Goal: Task Accomplishment & Management: Manage account settings

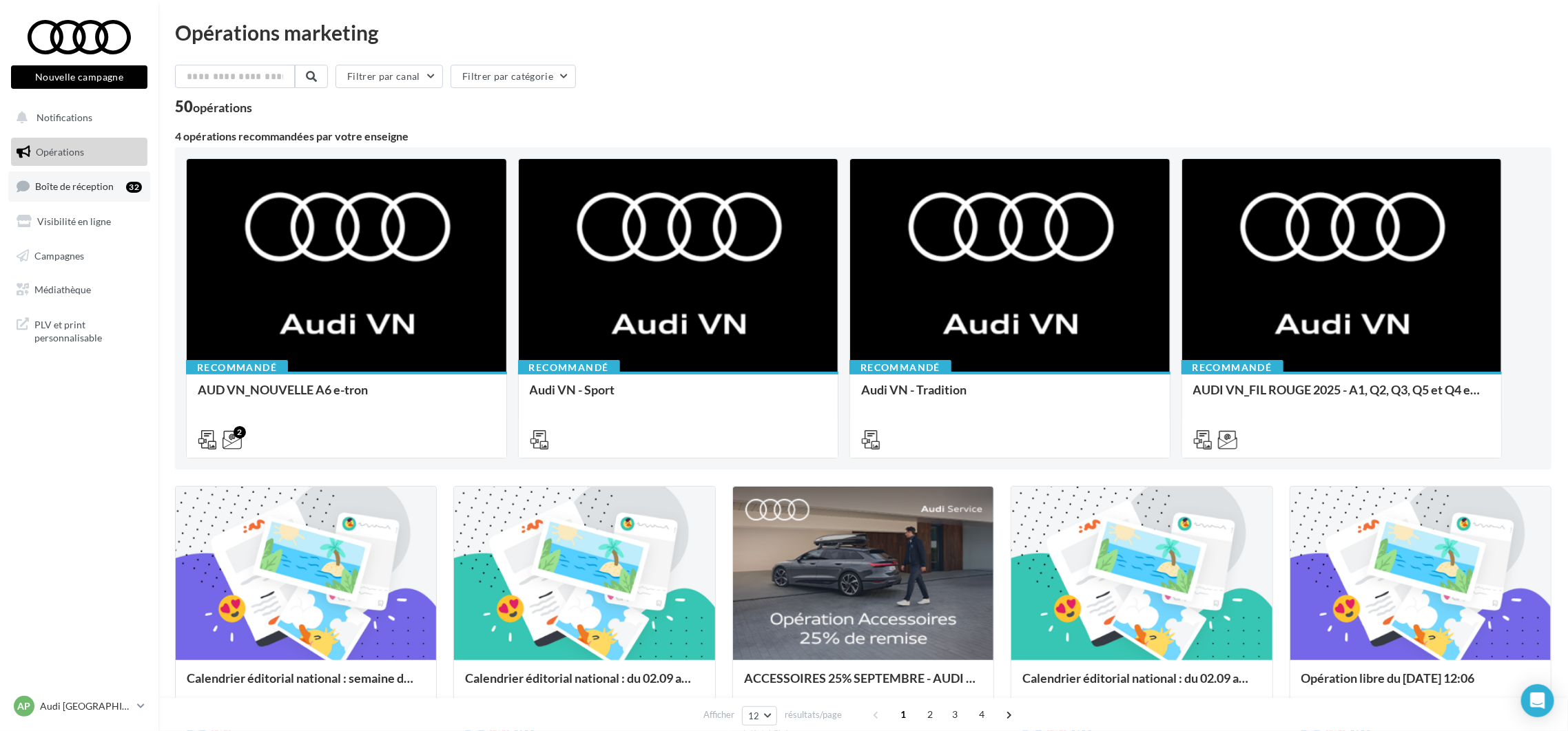
click at [76, 182] on span "Boîte de réception" at bounding box center [74, 186] width 78 height 12
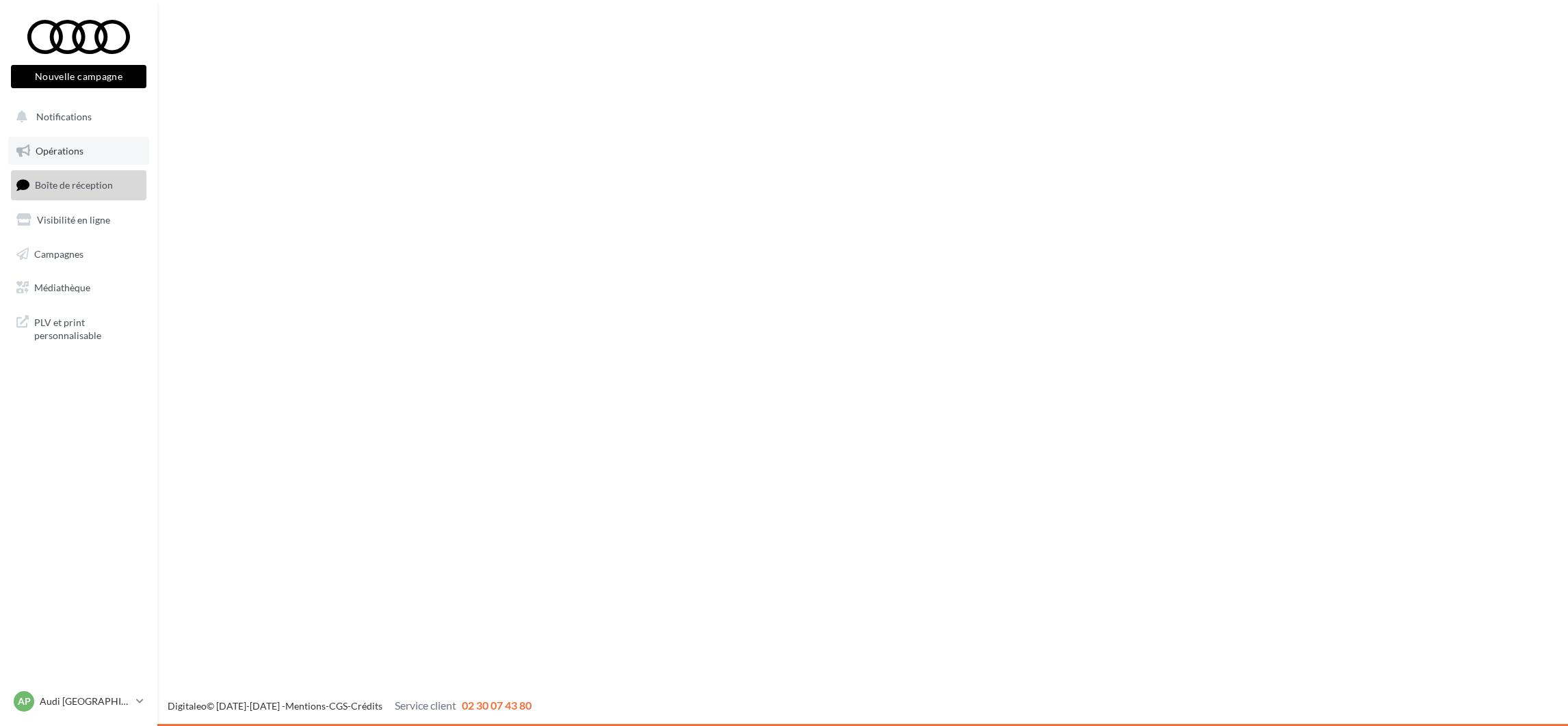
click at [73, 154] on span "Opérations" at bounding box center [60, 151] width 48 height 12
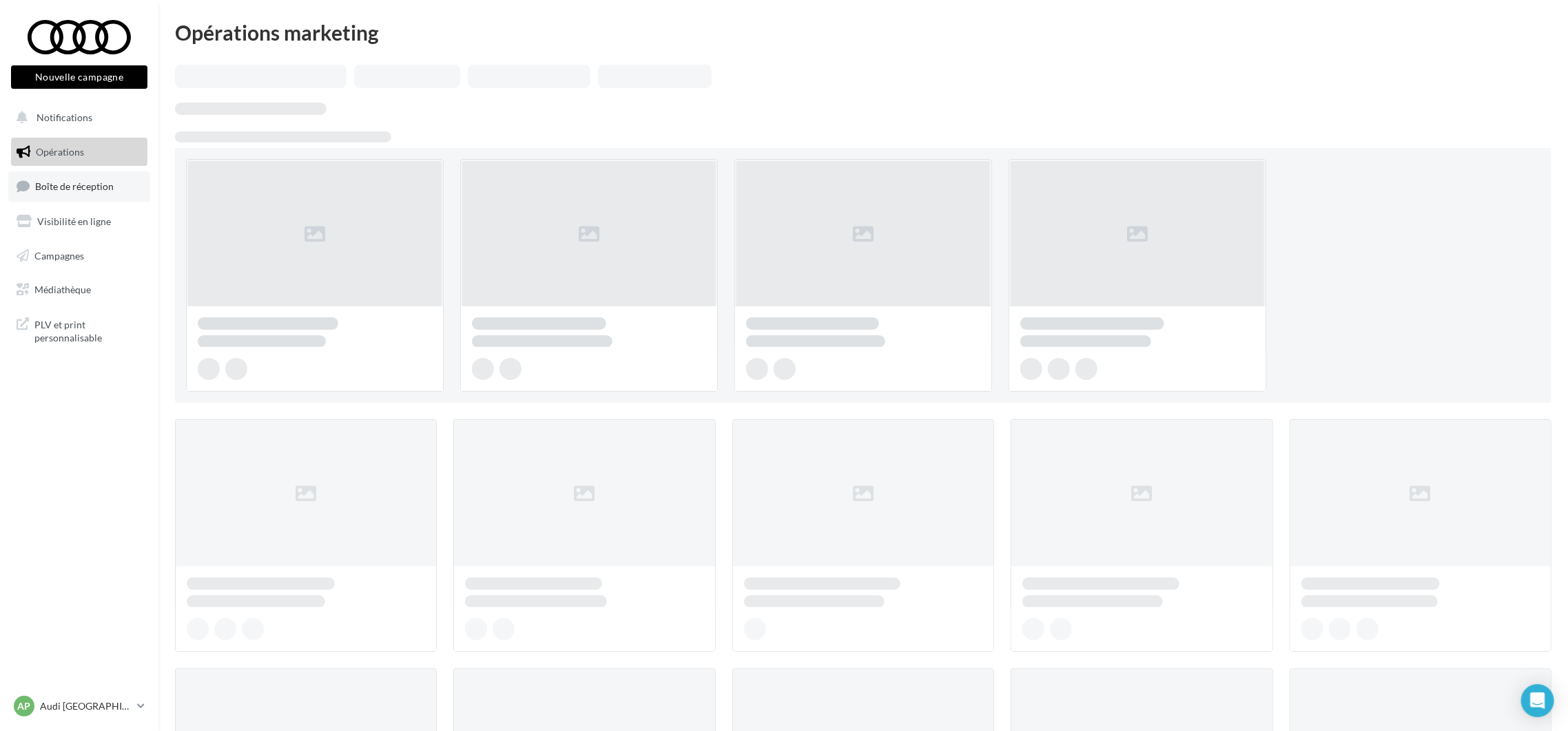
click at [76, 186] on span "Boîte de réception" at bounding box center [74, 186] width 78 height 12
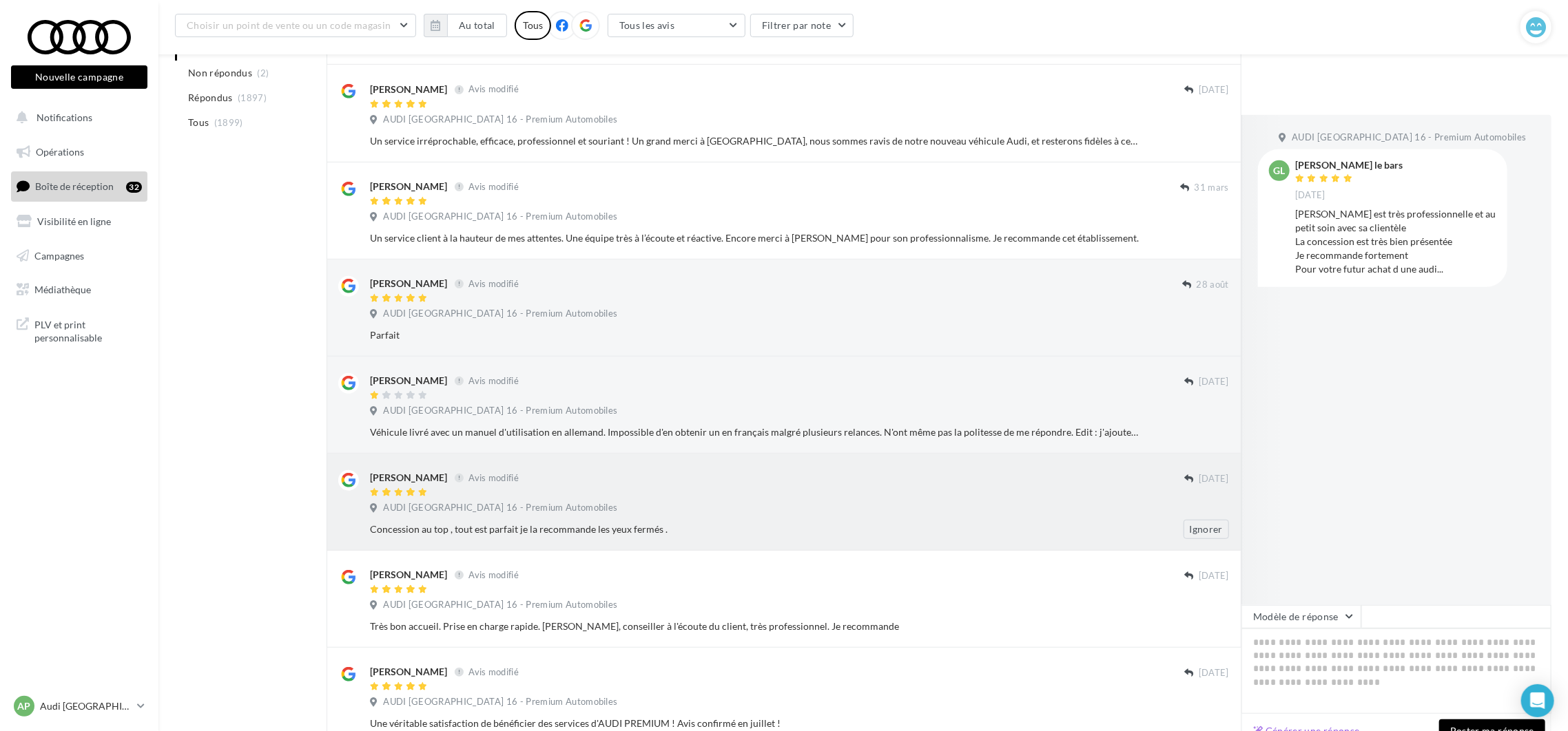
scroll to position [569, 0]
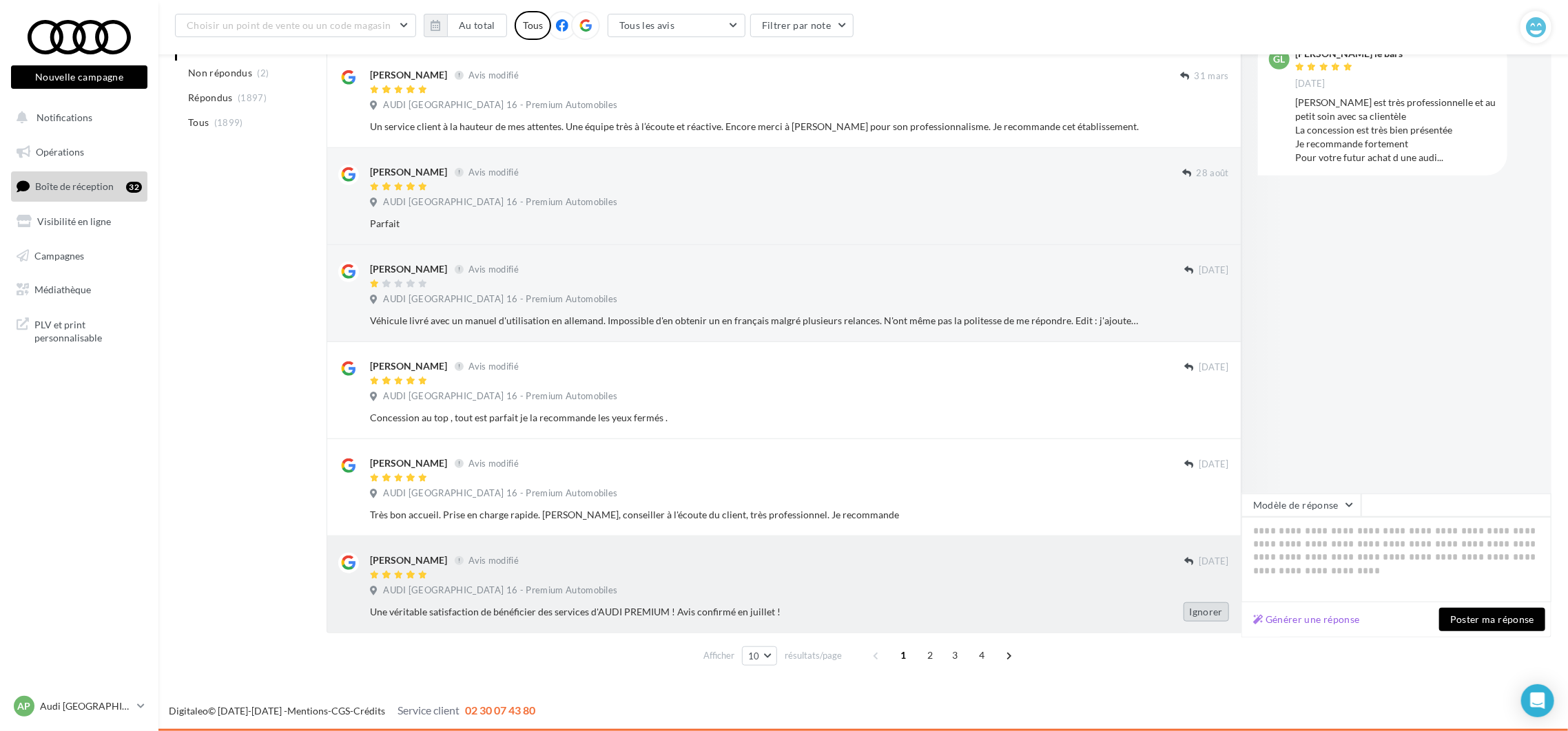
click at [1212, 612] on button "Ignorer" at bounding box center [1206, 612] width 45 height 19
click at [1210, 613] on button "Ignorer" at bounding box center [1206, 612] width 45 height 19
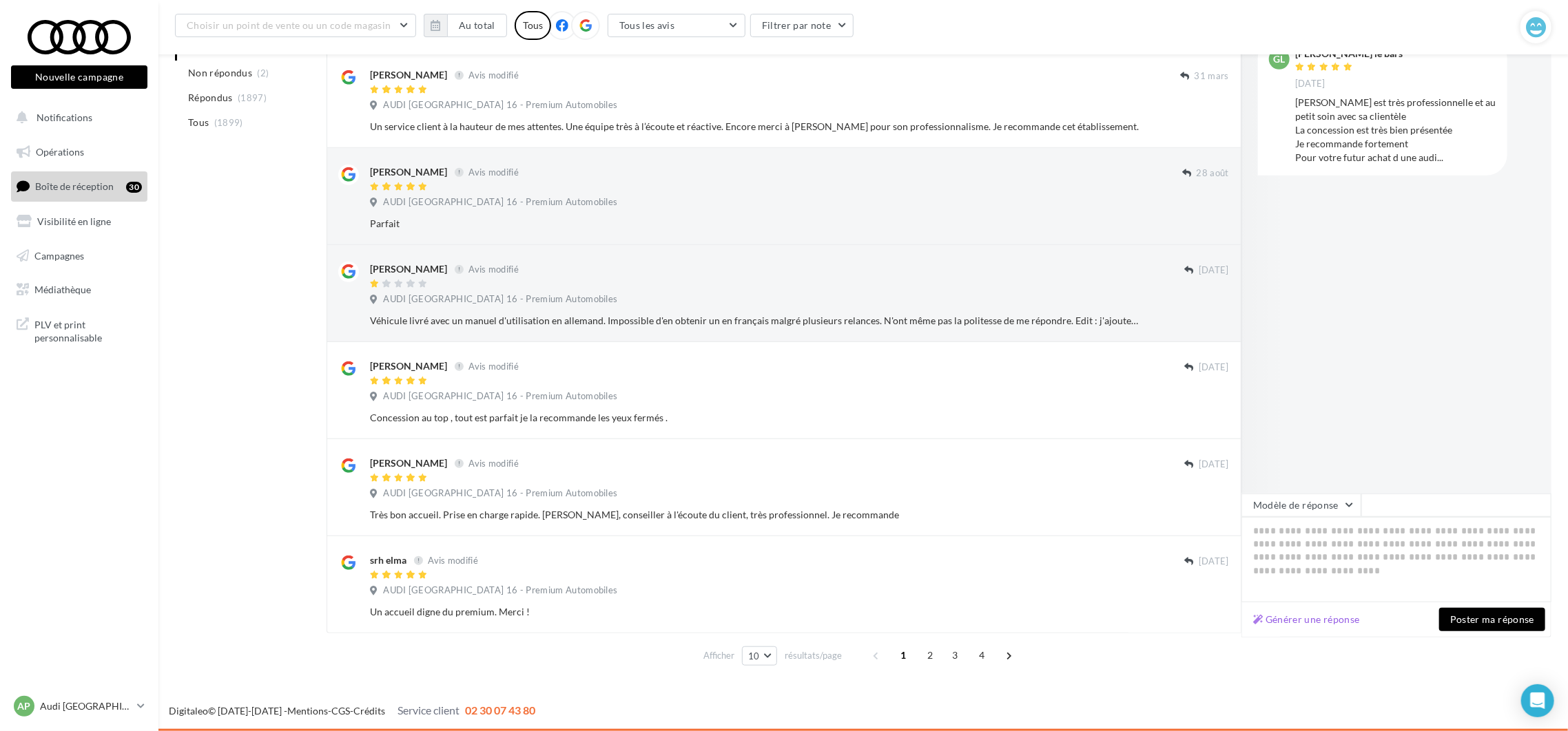
click at [1210, 613] on button "Ignorer" at bounding box center [1206, 612] width 45 height 19
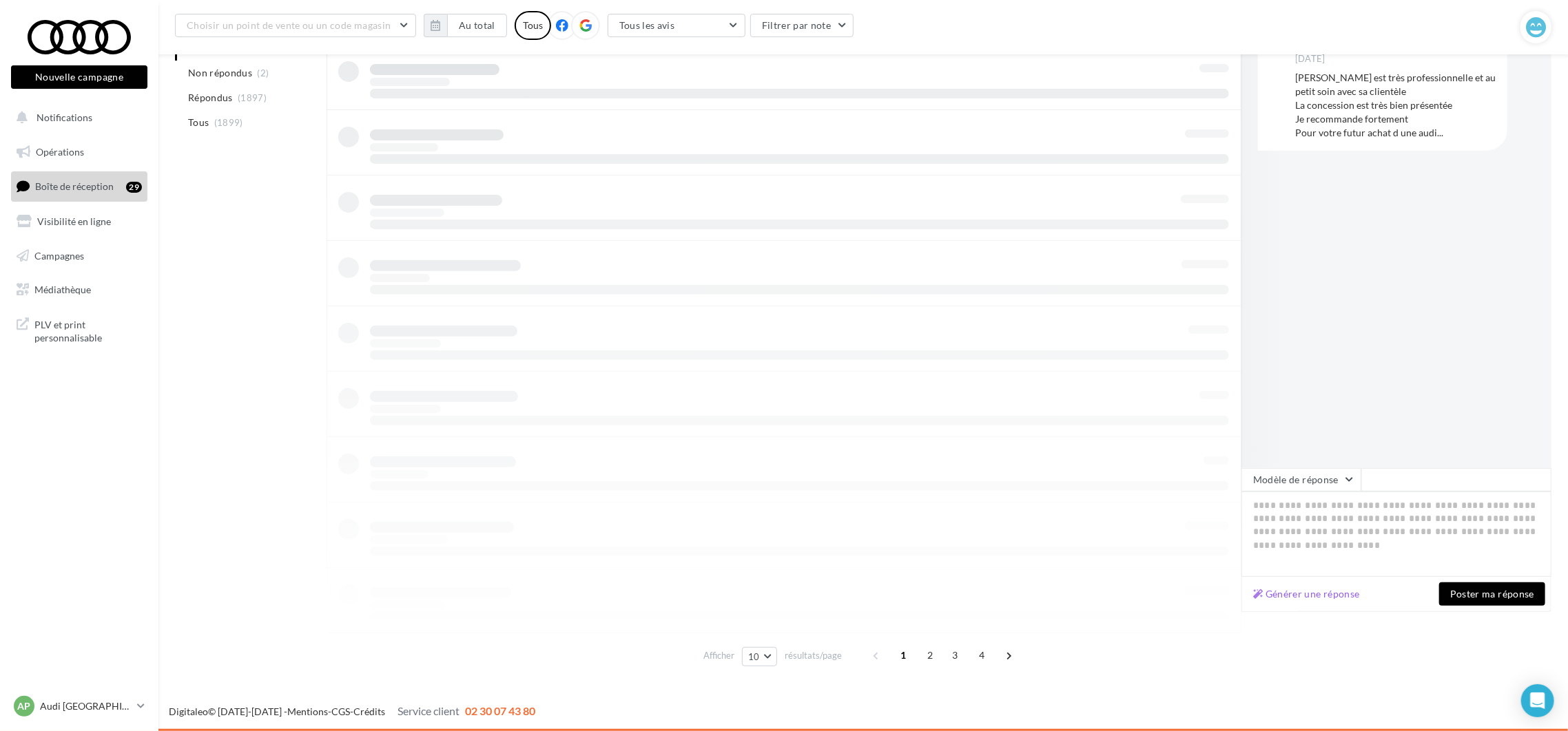
click at [1210, 613] on div "A traiter (32) Non répondus (2) Répondus (1897) Tous (1899) Tous les avis Tous …" at bounding box center [863, 311] width 1377 height 723
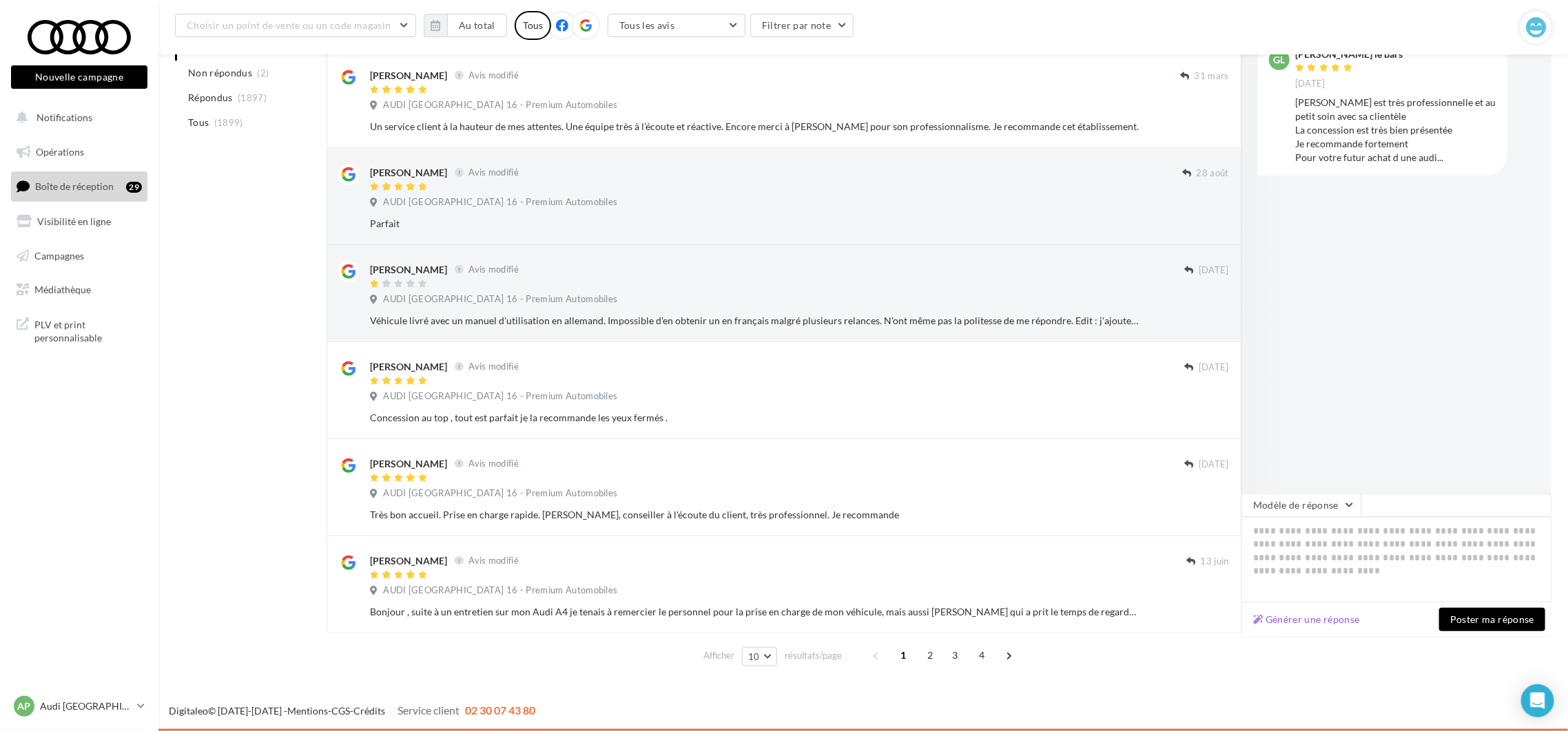
click at [1208, 617] on button "Ignorer" at bounding box center [1206, 612] width 45 height 19
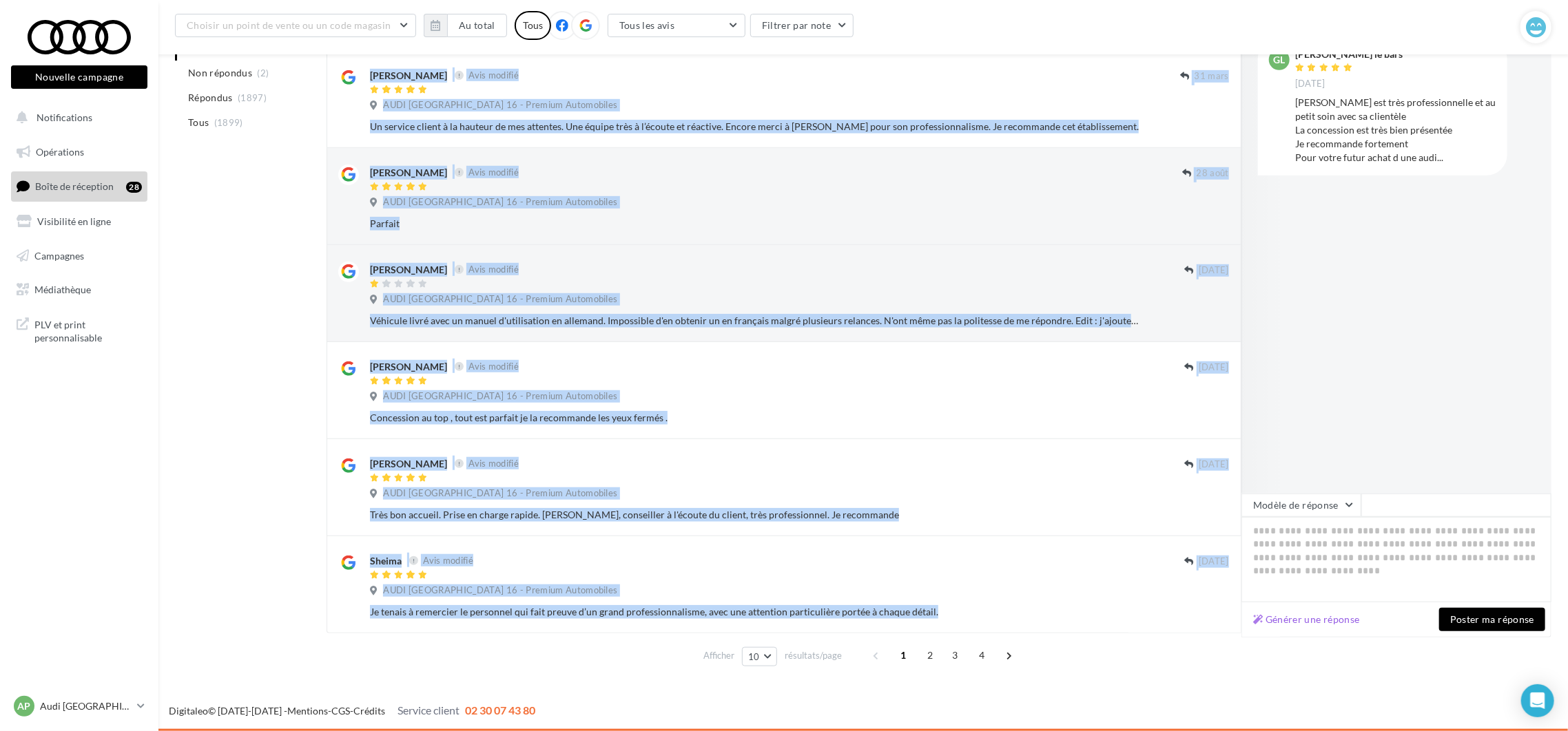
click at [1208, 617] on button "Ignorer" at bounding box center [1206, 612] width 45 height 19
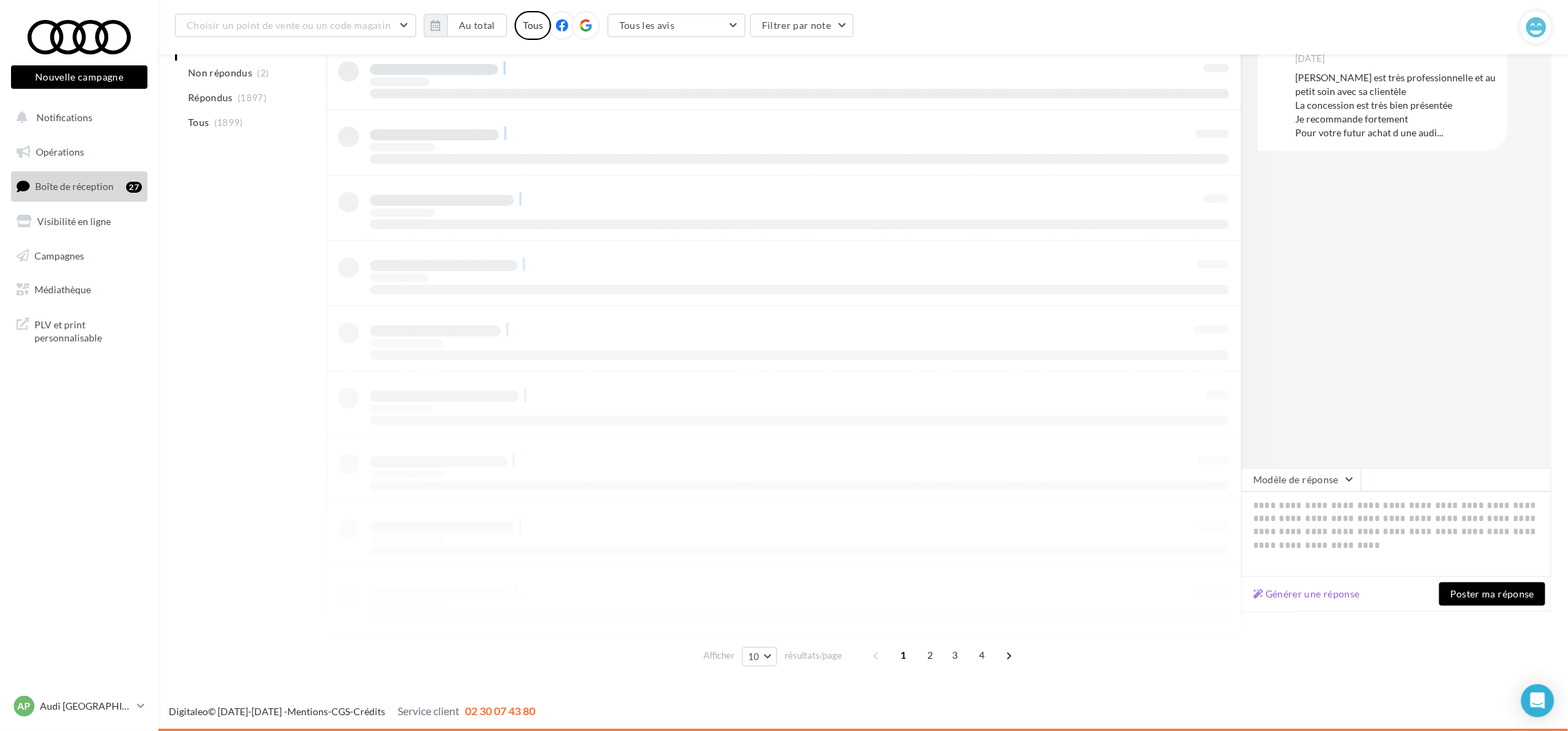
click at [1208, 617] on div at bounding box center [784, 306] width 915 height 655
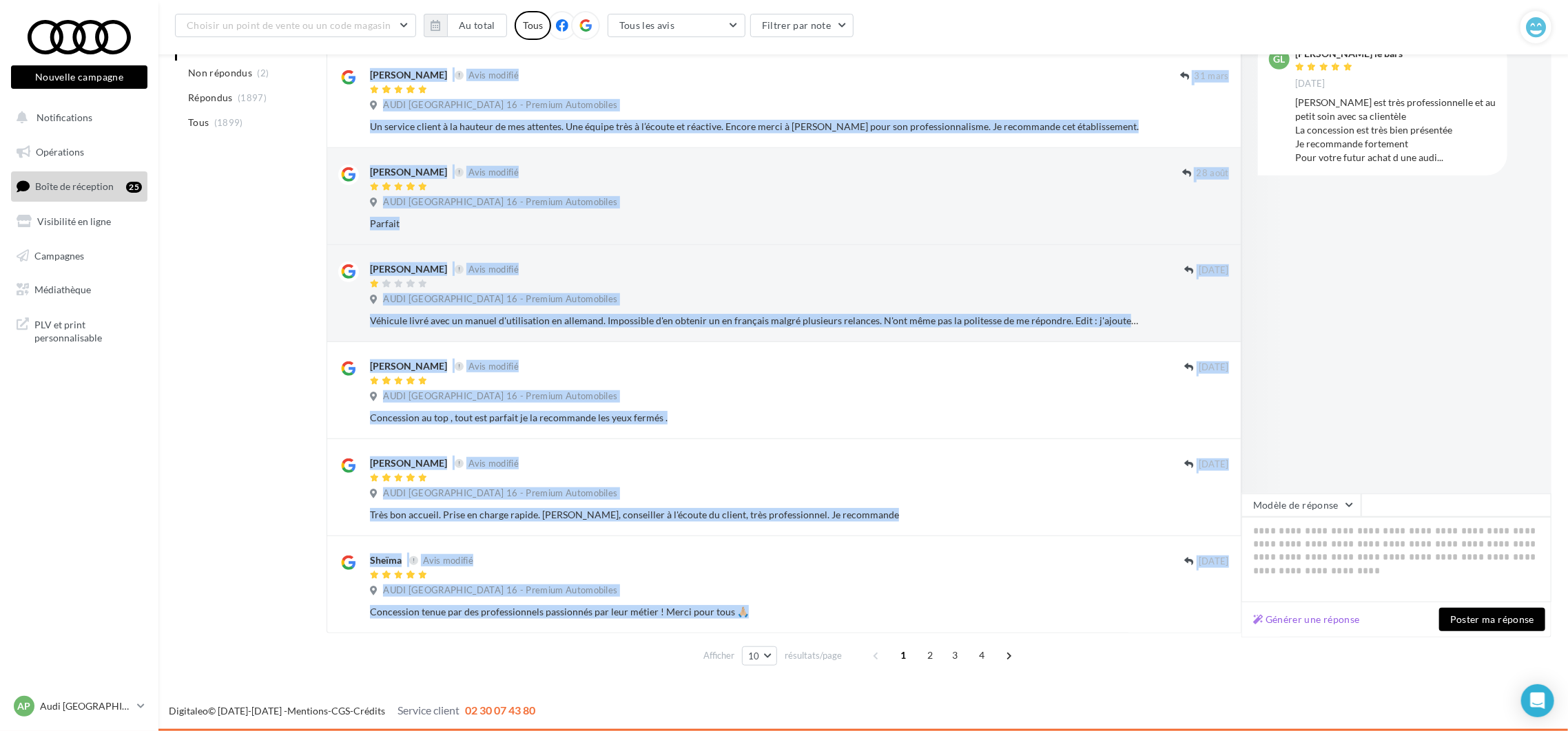
click at [1208, 617] on button "Ignorer" at bounding box center [1206, 612] width 45 height 19
click at [1197, 623] on div "Vestiaire Homme Avis modifié [DATE] AUDI Paris 16 - Premium Automobiles Achat d…" at bounding box center [784, 584] width 915 height 97
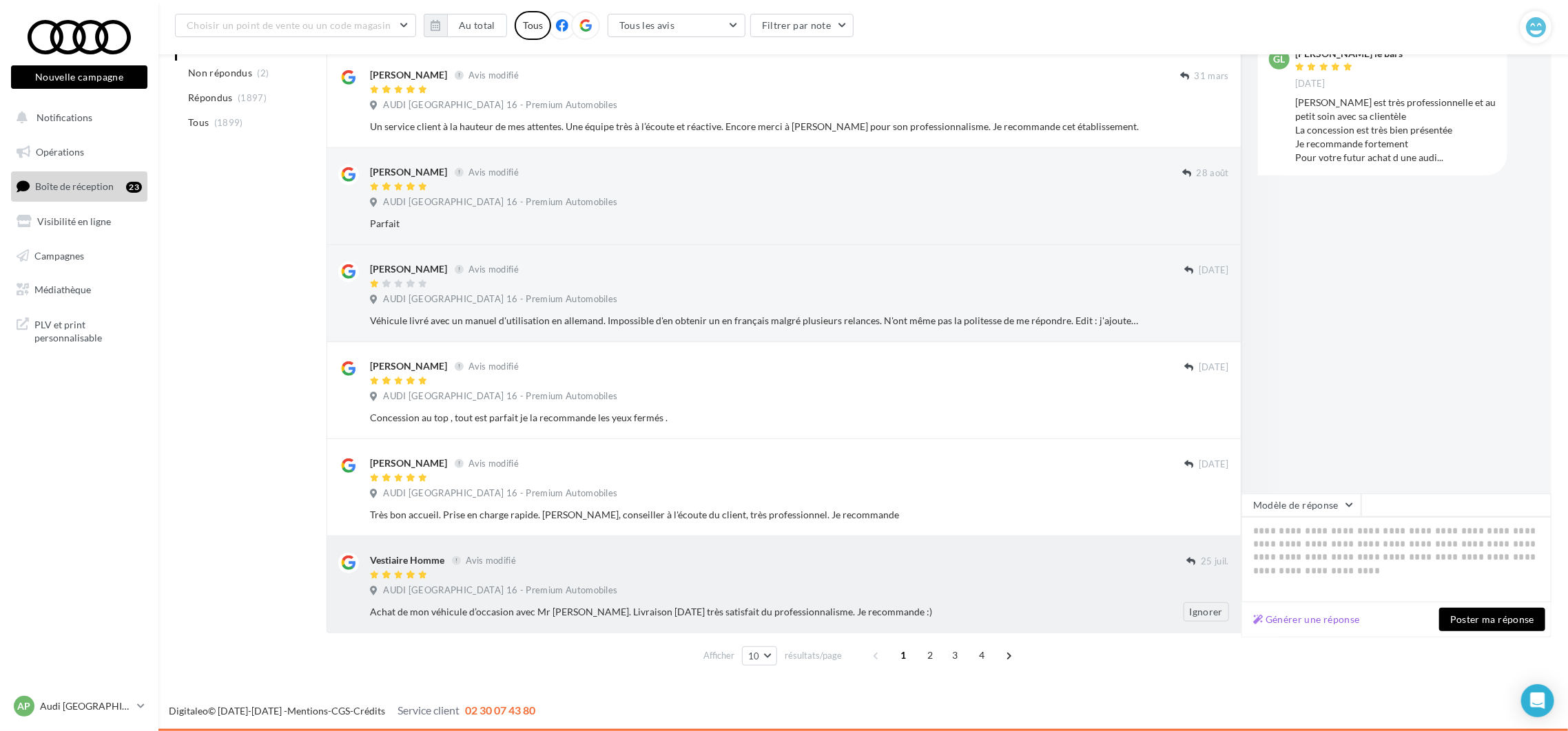
click at [1193, 627] on div "Vestiaire Homme Avis modifié [DATE] AUDI Paris 16 - Premium Automobiles Achat d…" at bounding box center [784, 584] width 915 height 97
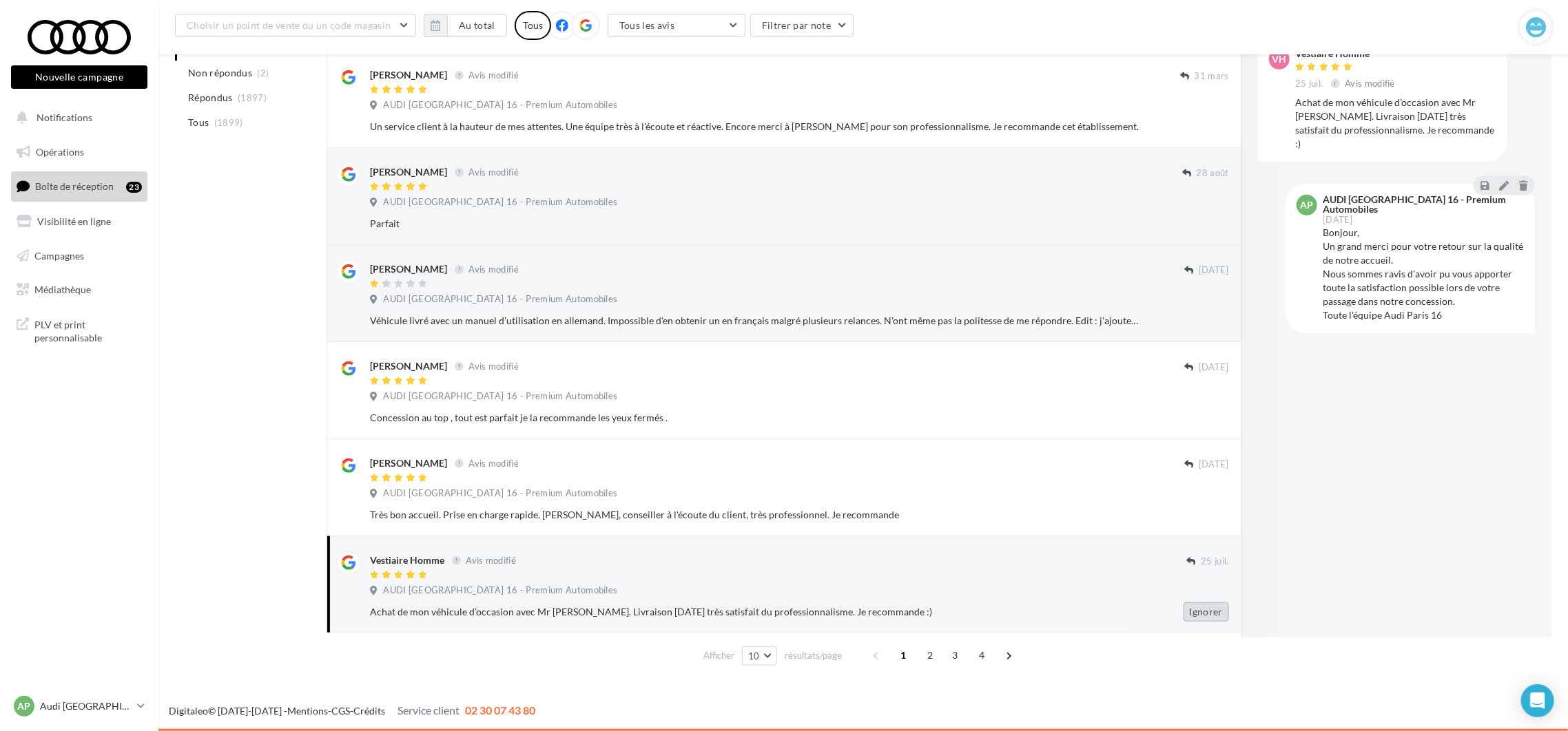
click at [1198, 610] on button "Ignorer" at bounding box center [1206, 612] width 45 height 19
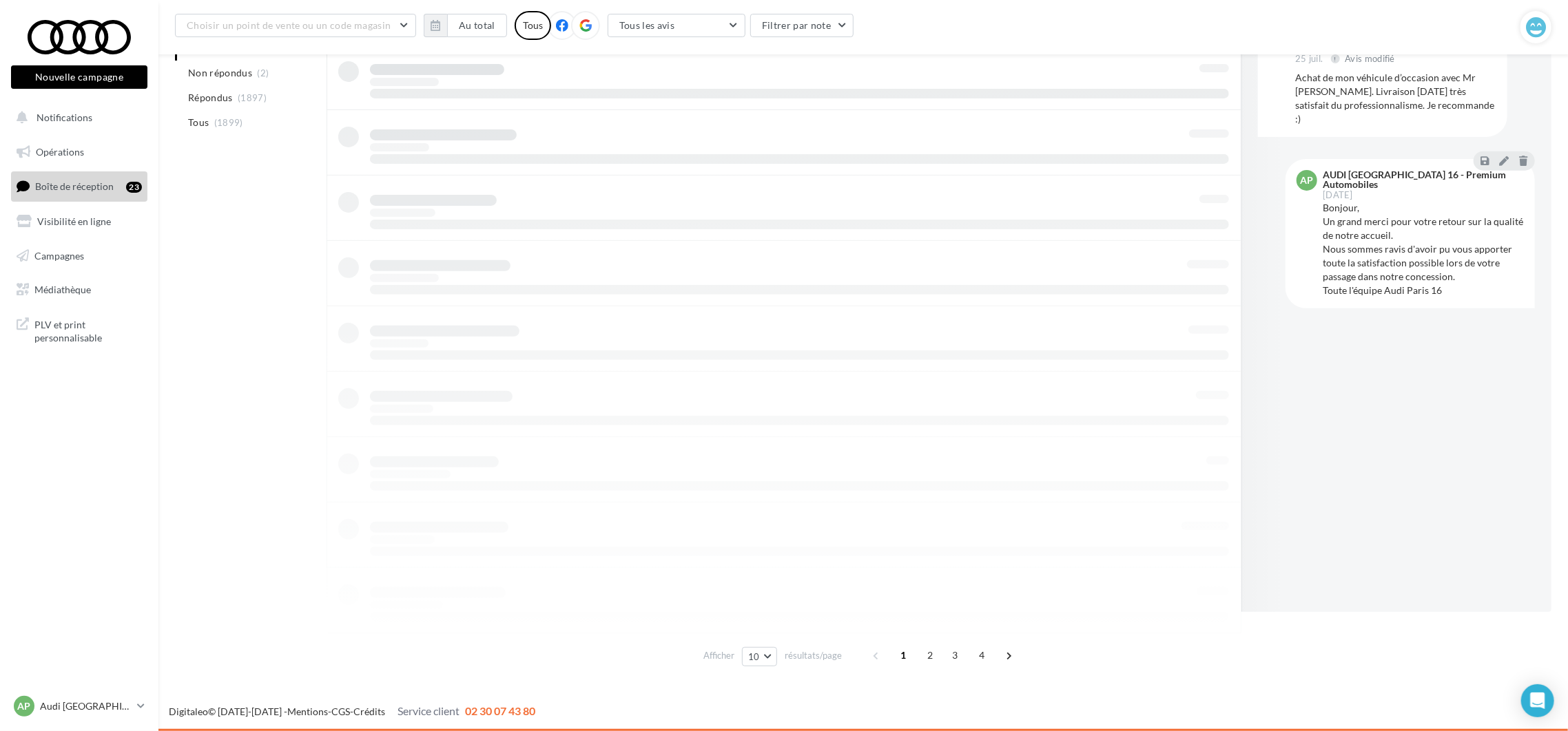
click at [1199, 610] on div at bounding box center [784, 306] width 915 height 655
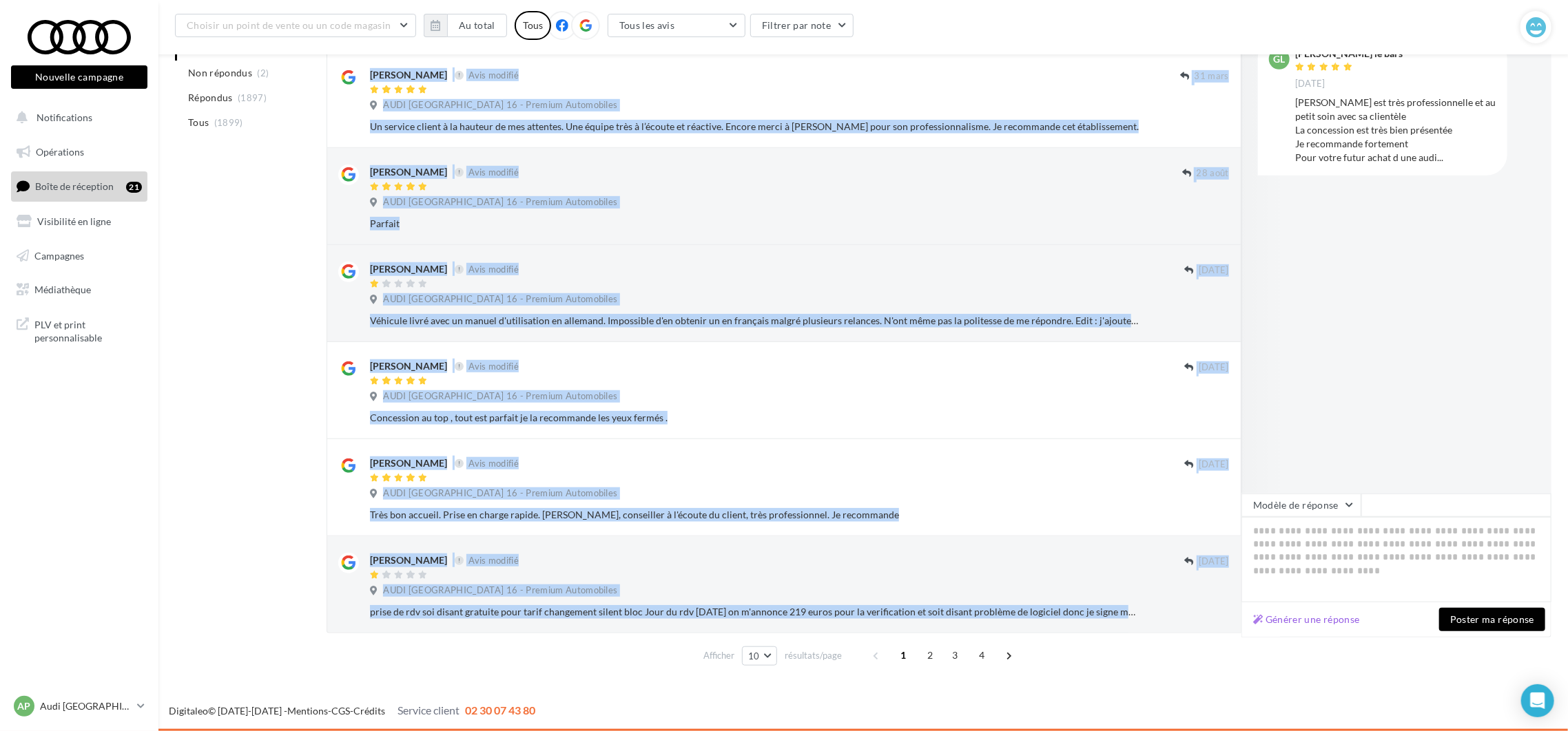
click at [1197, 612] on button "Ignorer" at bounding box center [1206, 612] width 45 height 19
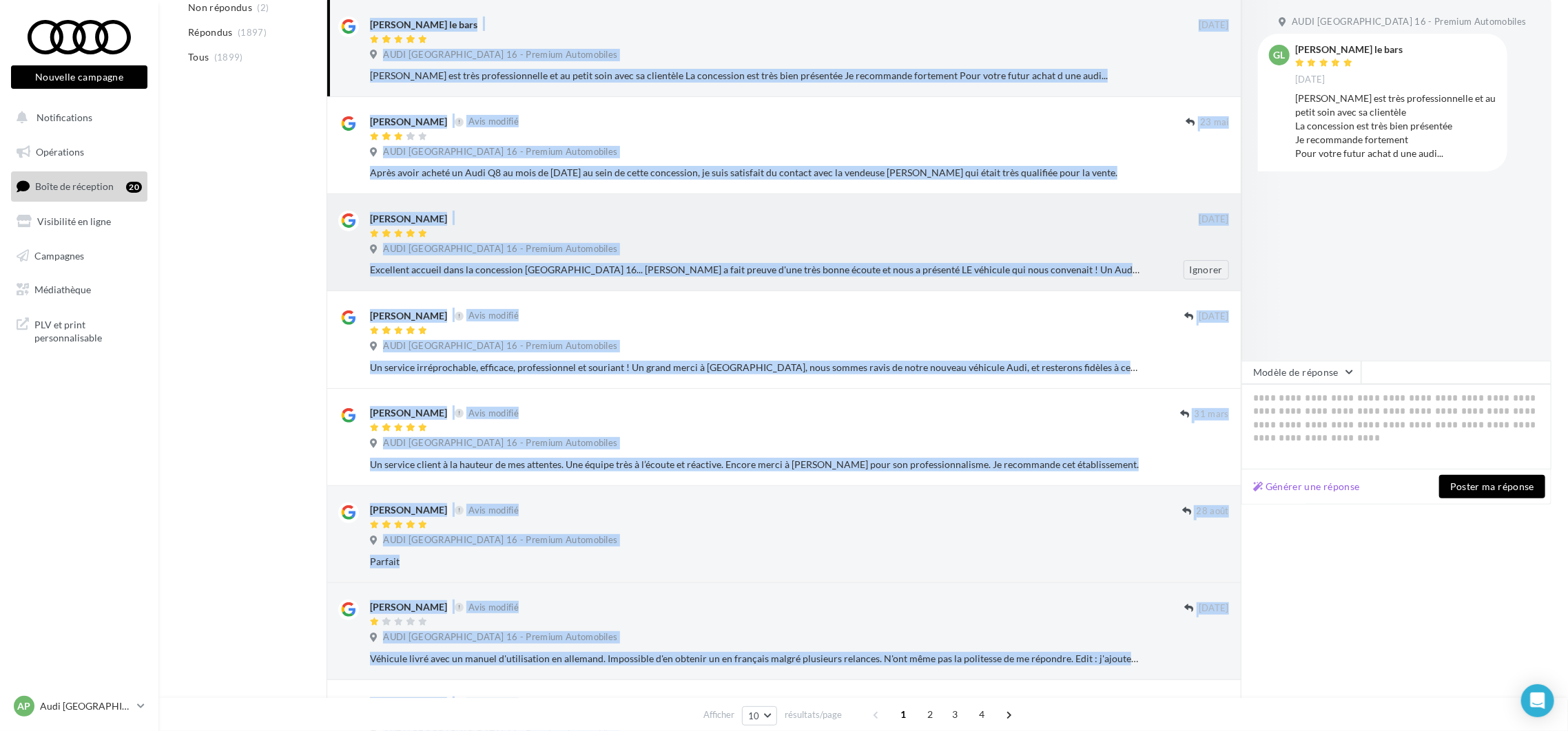
scroll to position [0, 0]
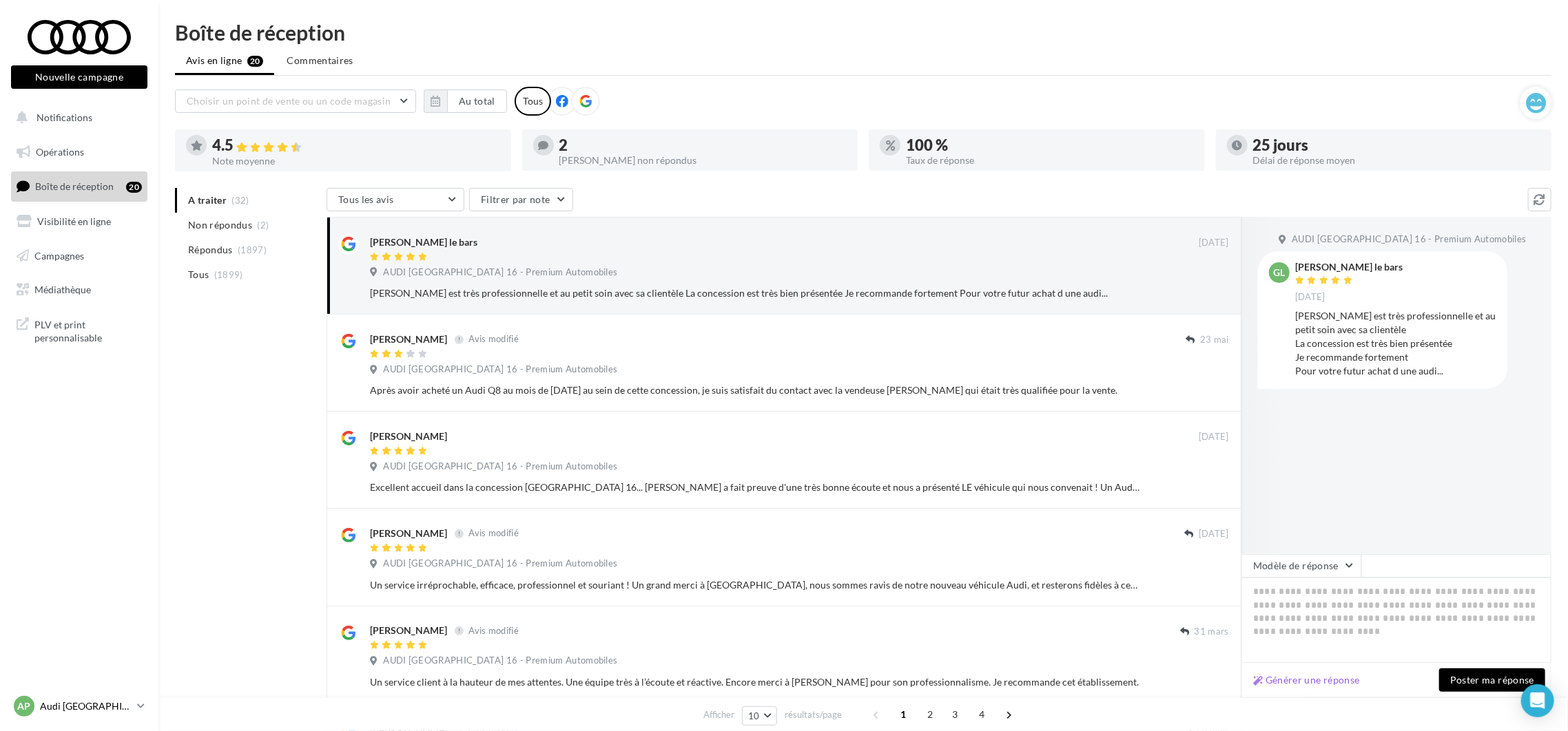
click at [77, 703] on p "Audi [GEOGRAPHIC_DATA] 16" at bounding box center [86, 706] width 92 height 13
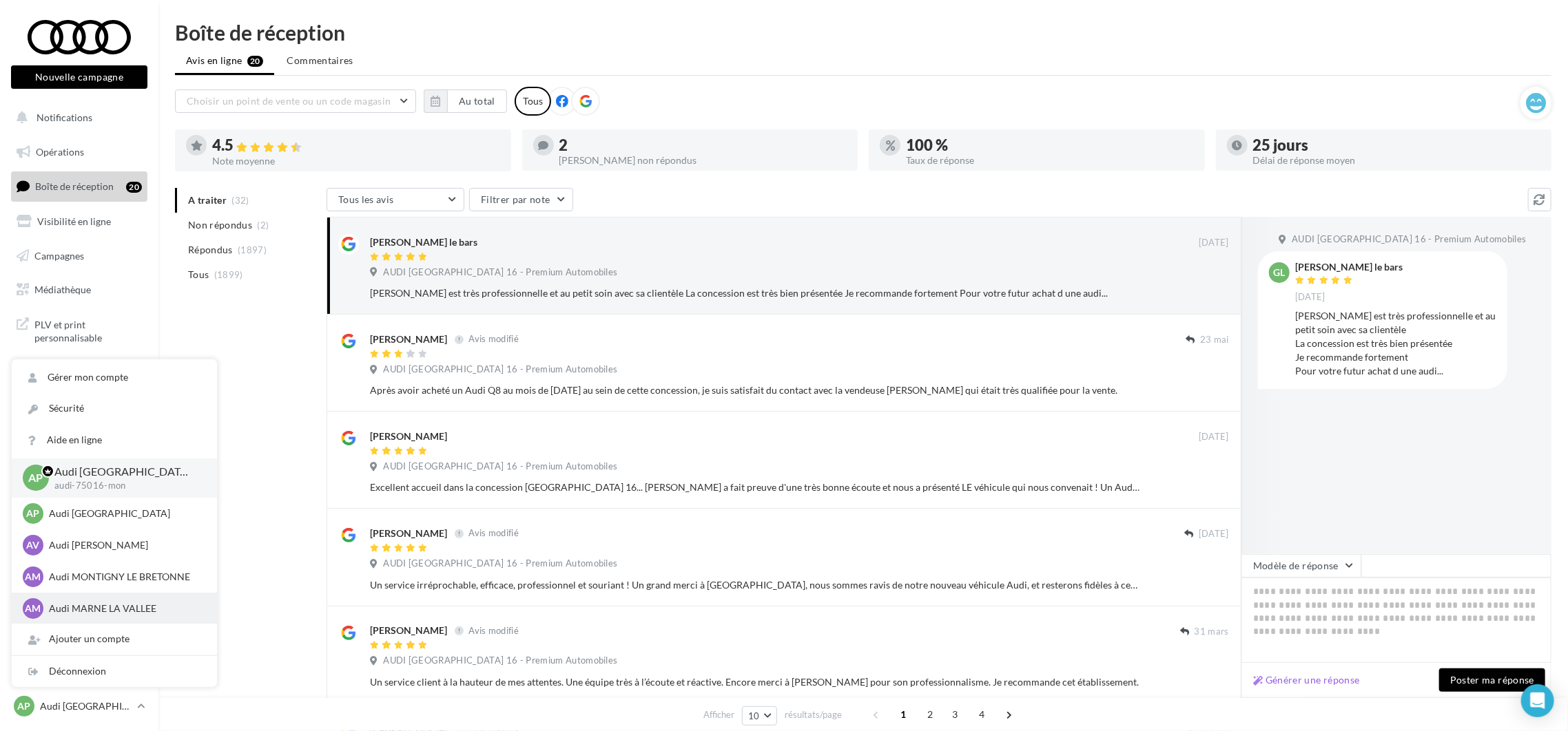
click at [138, 600] on div "AM Audi MARNE LA VALLEE audi-marn-mon" at bounding box center [114, 608] width 183 height 20
click at [134, 605] on p "Audi MARNE LA VALLEE" at bounding box center [124, 608] width 151 height 13
